Goal: Task Accomplishment & Management: Use online tool/utility

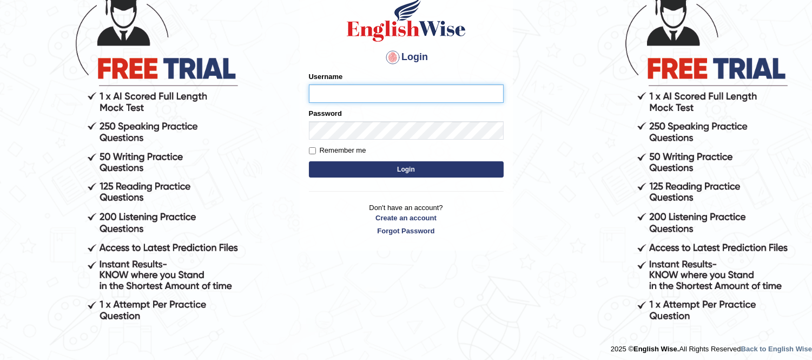
scroll to position [99, 0]
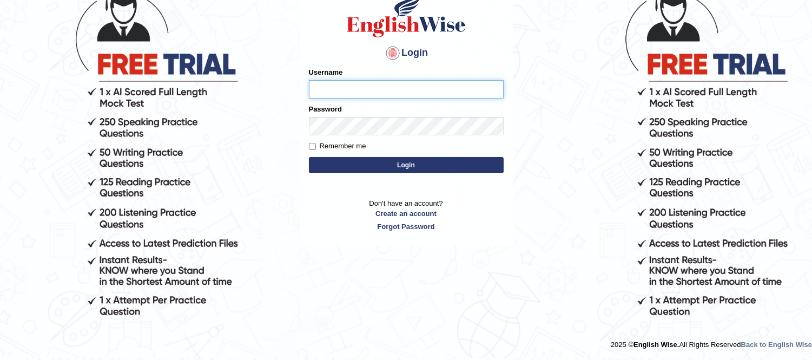
click at [392, 92] on input "Username" at bounding box center [406, 89] width 195 height 18
type input "walde"
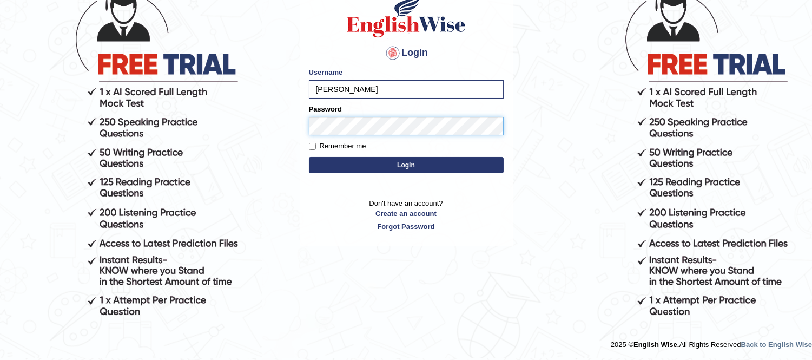
click at [309, 157] on button "Login" at bounding box center [406, 165] width 195 height 16
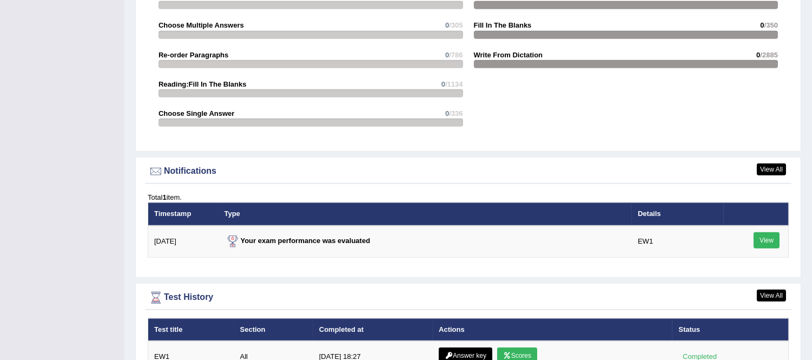
scroll to position [1298, 0]
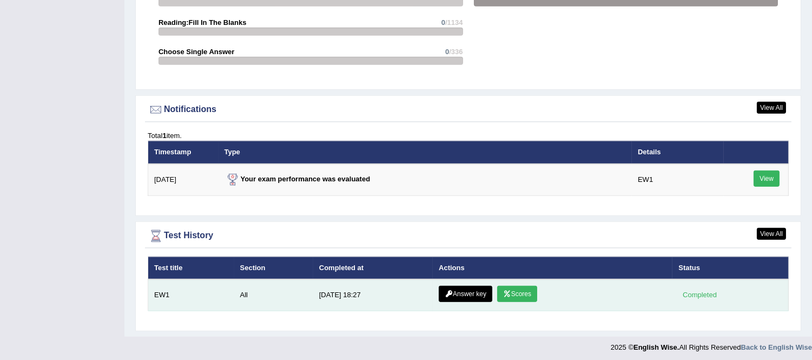
click at [459, 286] on link "Answer key" at bounding box center [466, 294] width 54 height 16
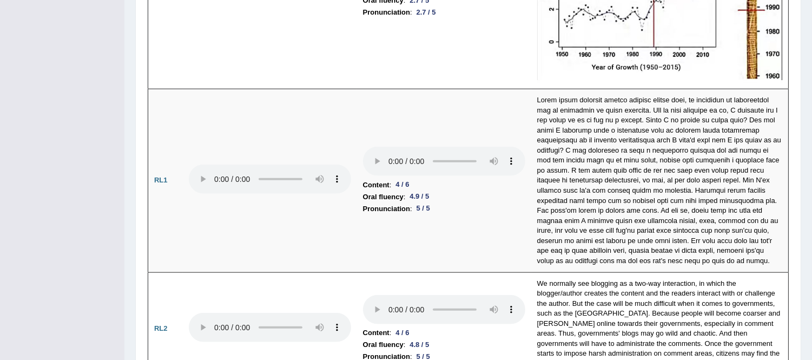
scroll to position [2430, 0]
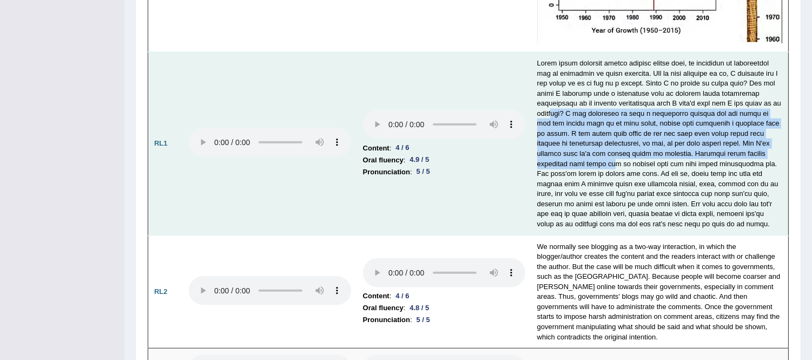
drag, startPoint x: 572, startPoint y: 110, endPoint x: 606, endPoint y: 157, distance: 58.2
click at [606, 157] on td at bounding box center [659, 143] width 257 height 183
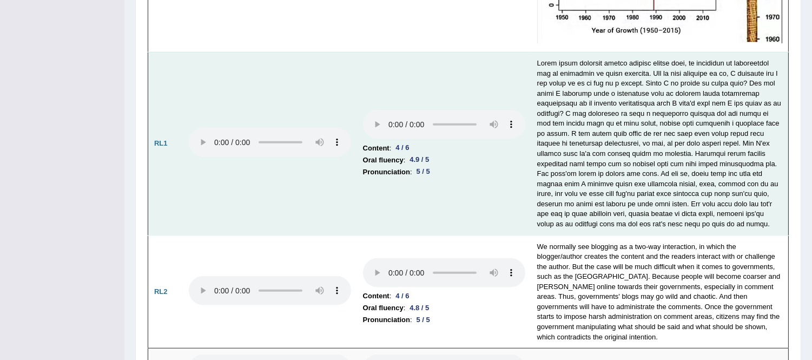
click at [612, 181] on td at bounding box center [659, 143] width 257 height 183
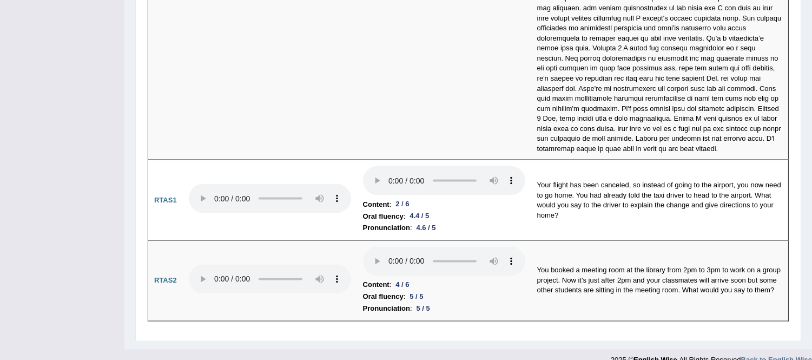
scroll to position [3440, 0]
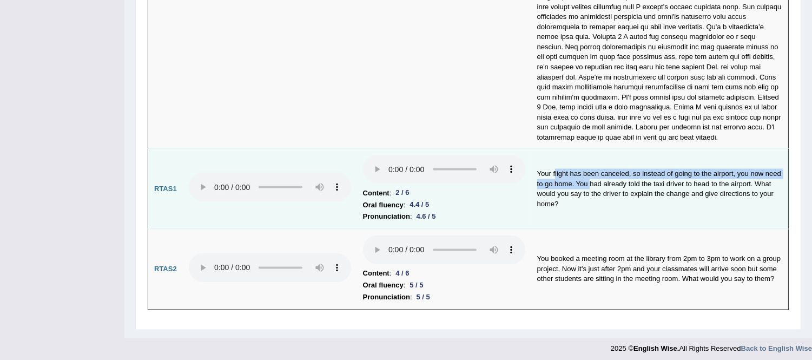
drag, startPoint x: 555, startPoint y: 169, endPoint x: 590, endPoint y: 176, distance: 35.8
click at [590, 176] on td "Your flight has been canceled, so instead of going to the airport, you now need…" at bounding box center [659, 189] width 257 height 81
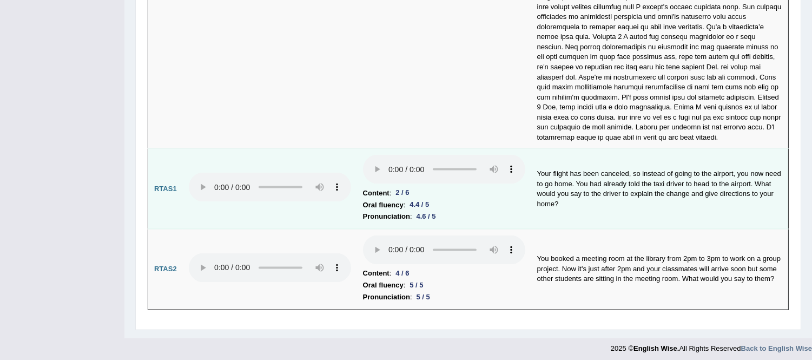
click at [612, 186] on td "Your flight has been canceled, so instead of going to the airport, you now need…" at bounding box center [659, 189] width 257 height 81
click at [646, 188] on td "Your flight has been canceled, so instead of going to the airport, you now need…" at bounding box center [659, 189] width 257 height 81
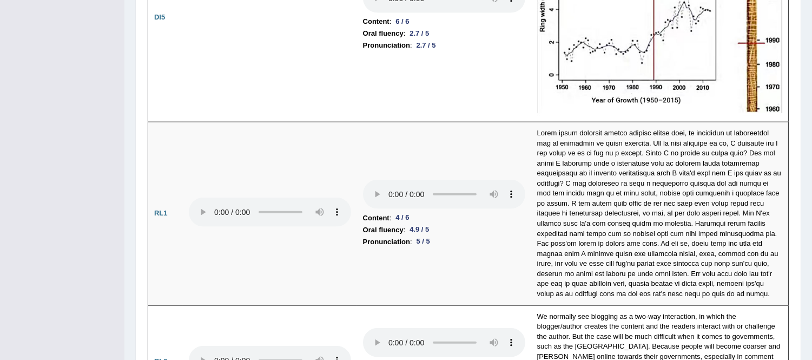
scroll to position [0, 0]
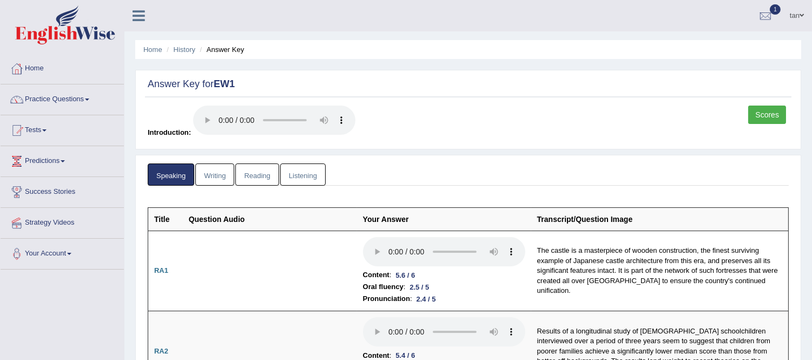
click at [204, 165] on link "Writing" at bounding box center [214, 174] width 39 height 22
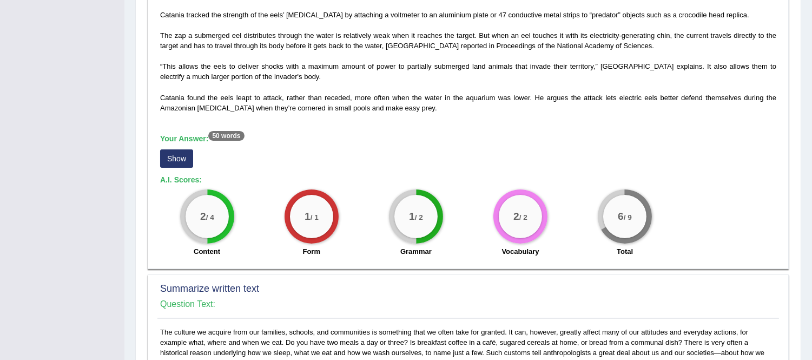
scroll to position [352, 0]
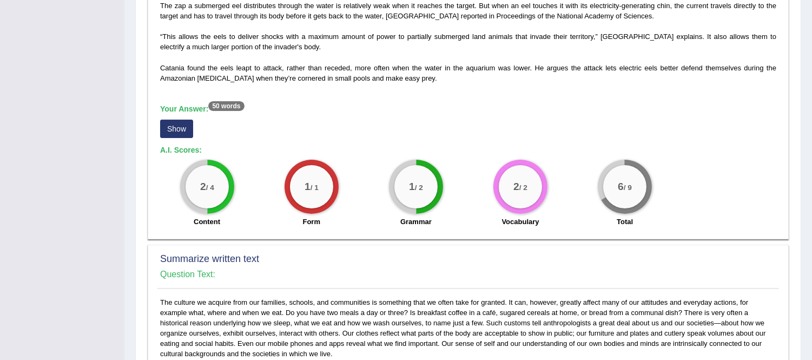
click at [175, 120] on button "Show" at bounding box center [176, 129] width 33 height 18
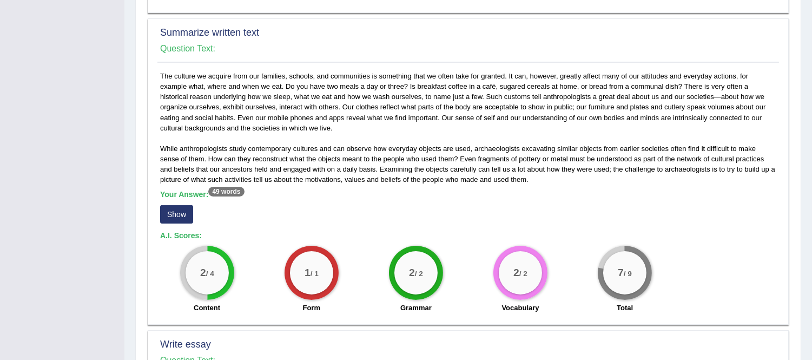
scroll to position [587, 0]
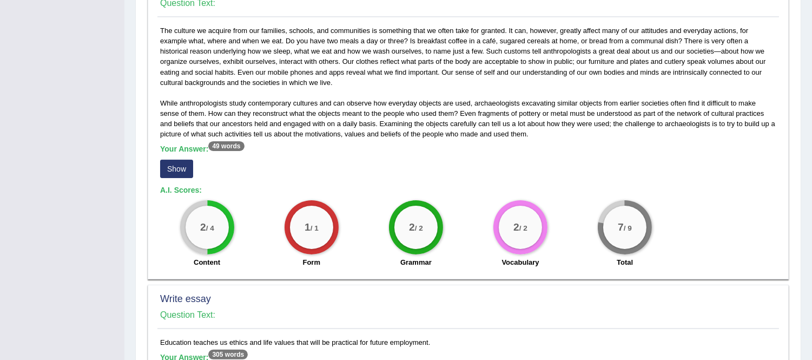
click at [263, 125] on div "While anthropologists study contemporary cultures and can observe how everyday …" at bounding box center [467, 149] width 621 height 248
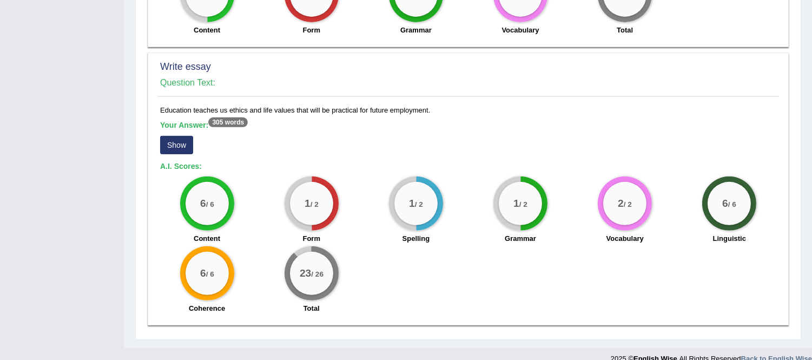
scroll to position [857, 0]
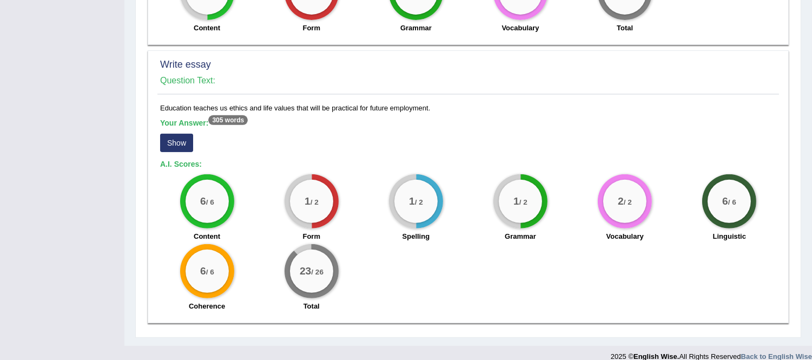
click at [311, 231] on label "Form" at bounding box center [311, 236] width 18 height 10
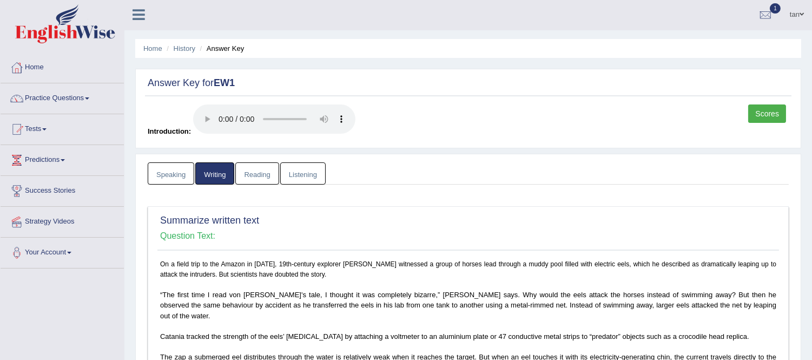
scroll to position [0, 0]
click at [256, 173] on link "Reading" at bounding box center [256, 174] width 43 height 22
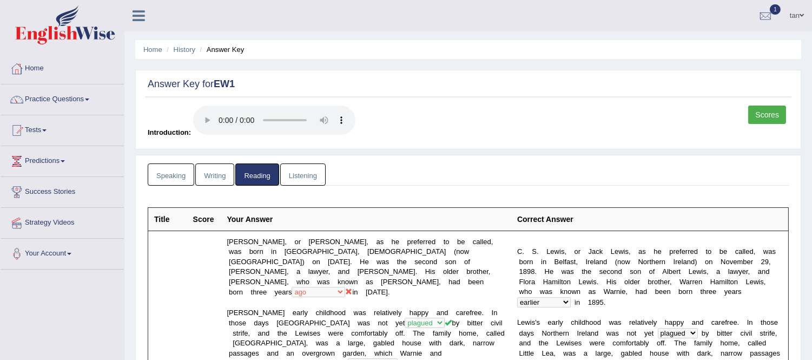
click at [750, 117] on link "Scores" at bounding box center [767, 114] width 38 height 18
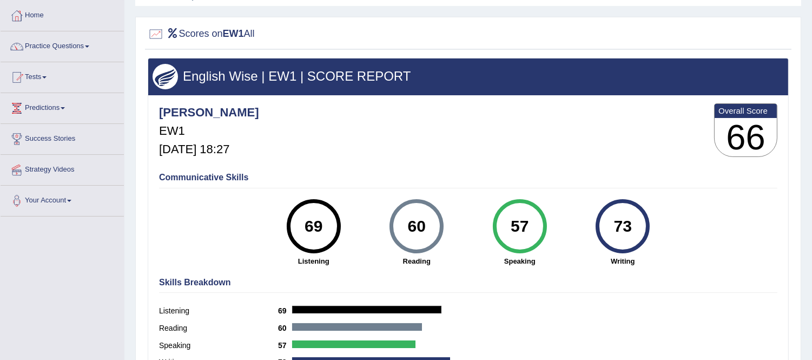
scroll to position [52, 0]
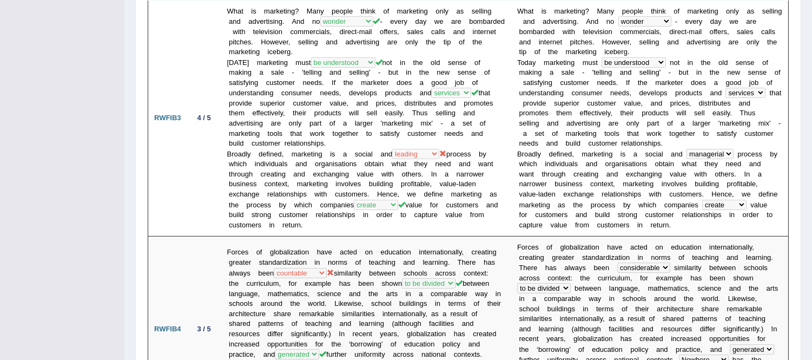
scroll to position [795, 0]
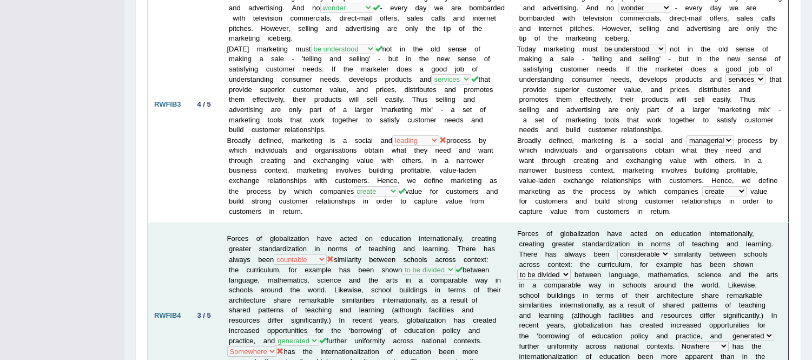
drag, startPoint x: 472, startPoint y: 112, endPoint x: 202, endPoint y: 241, distance: 298.5
click at [202, 241] on td "3 / 5" at bounding box center [204, 316] width 34 height 186
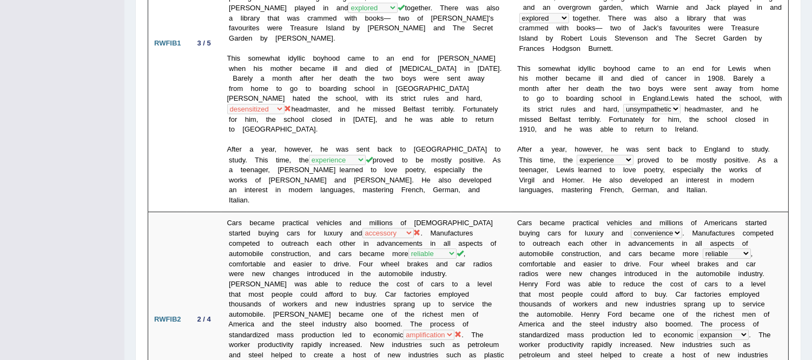
scroll to position [0, 0]
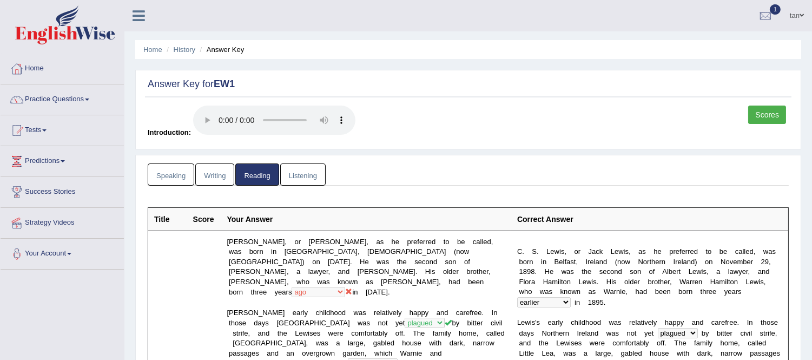
click at [301, 164] on link "Listening" at bounding box center [302, 174] width 45 height 22
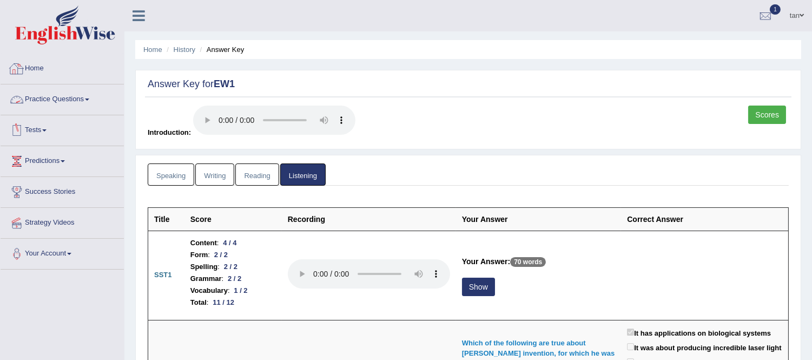
click at [48, 101] on link "Practice Questions" at bounding box center [62, 97] width 123 height 27
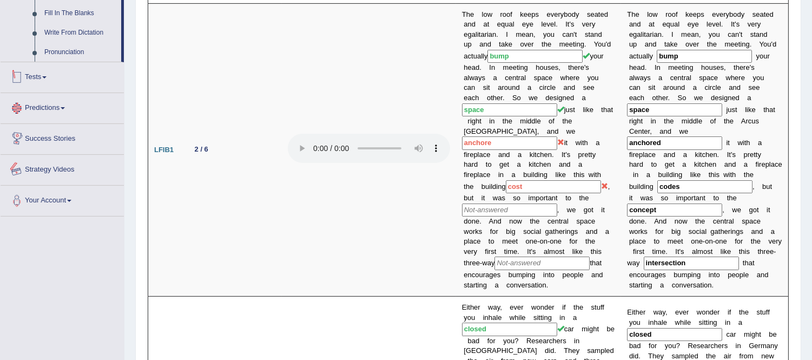
click at [34, 78] on link "Tests" at bounding box center [62, 75] width 123 height 27
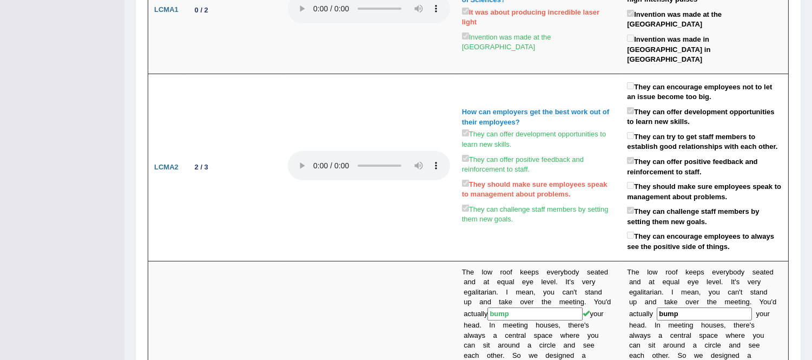
scroll to position [127, 0]
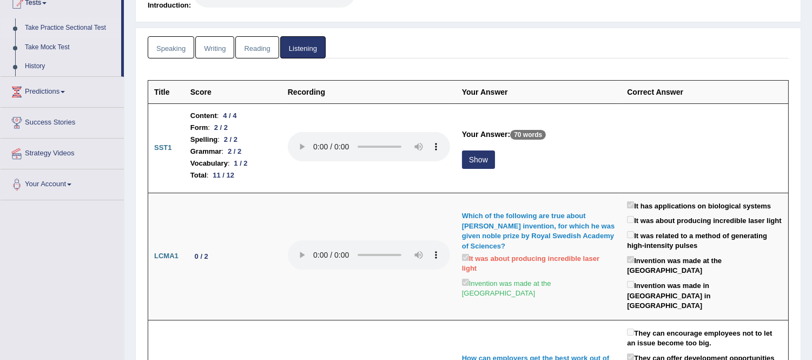
click at [46, 29] on link "Take Practice Sectional Test" at bounding box center [70, 27] width 101 height 19
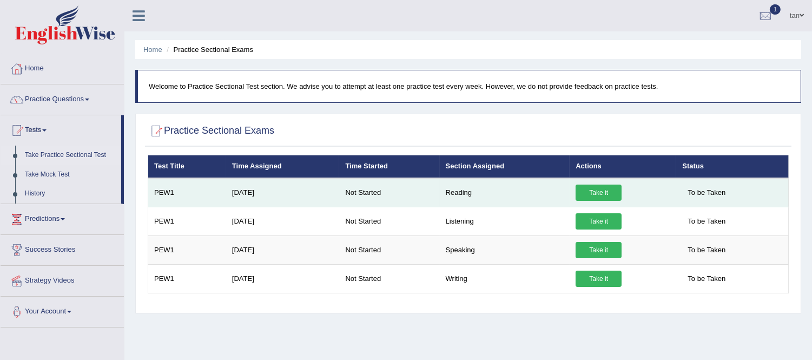
click at [591, 191] on link "Take it" at bounding box center [598, 192] width 46 height 16
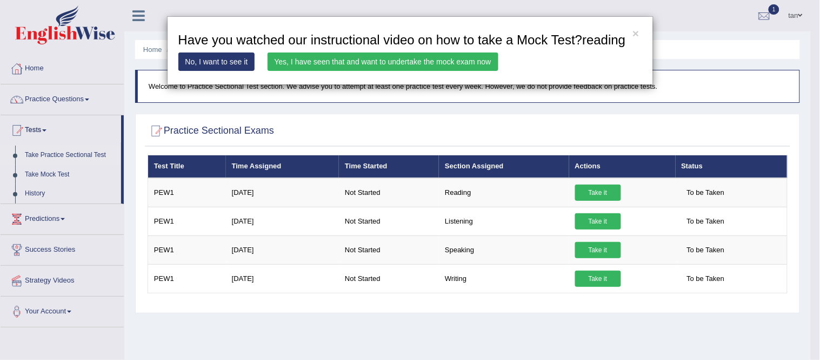
click at [399, 63] on link "Yes, I have seen that and want to undertake the mock exam now" at bounding box center [383, 61] width 231 height 18
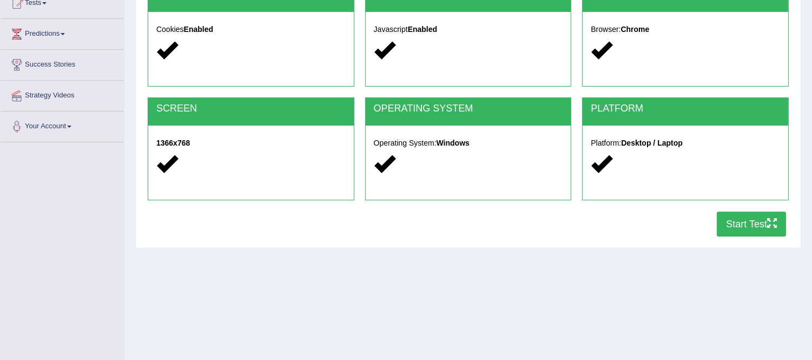
click at [722, 218] on button "Start Test" at bounding box center [751, 223] width 69 height 25
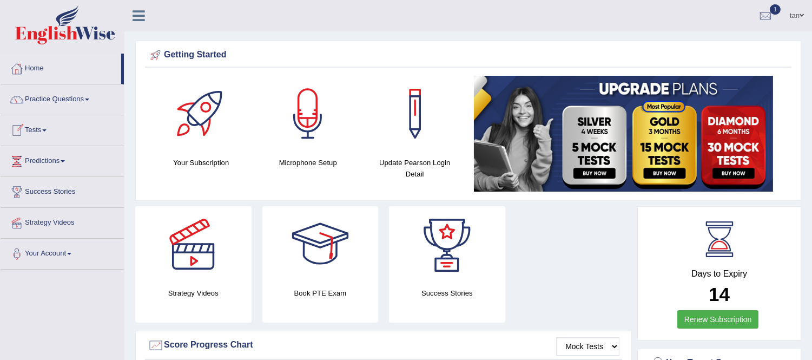
click at [40, 133] on link "Tests" at bounding box center [62, 128] width 123 height 27
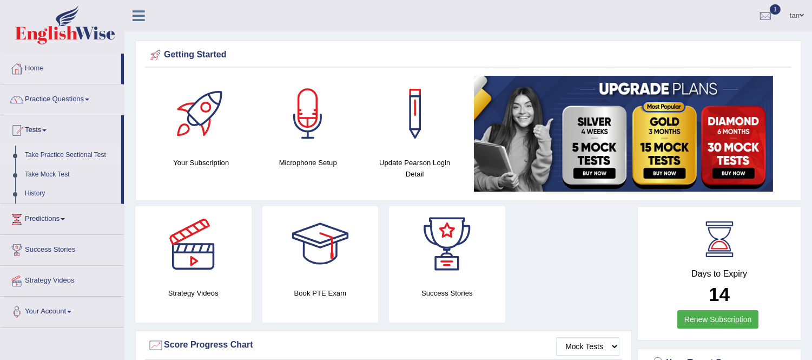
click at [56, 153] on link "Take Practice Sectional Test" at bounding box center [70, 154] width 101 height 19
